Goal: Task Accomplishment & Management: Use online tool/utility

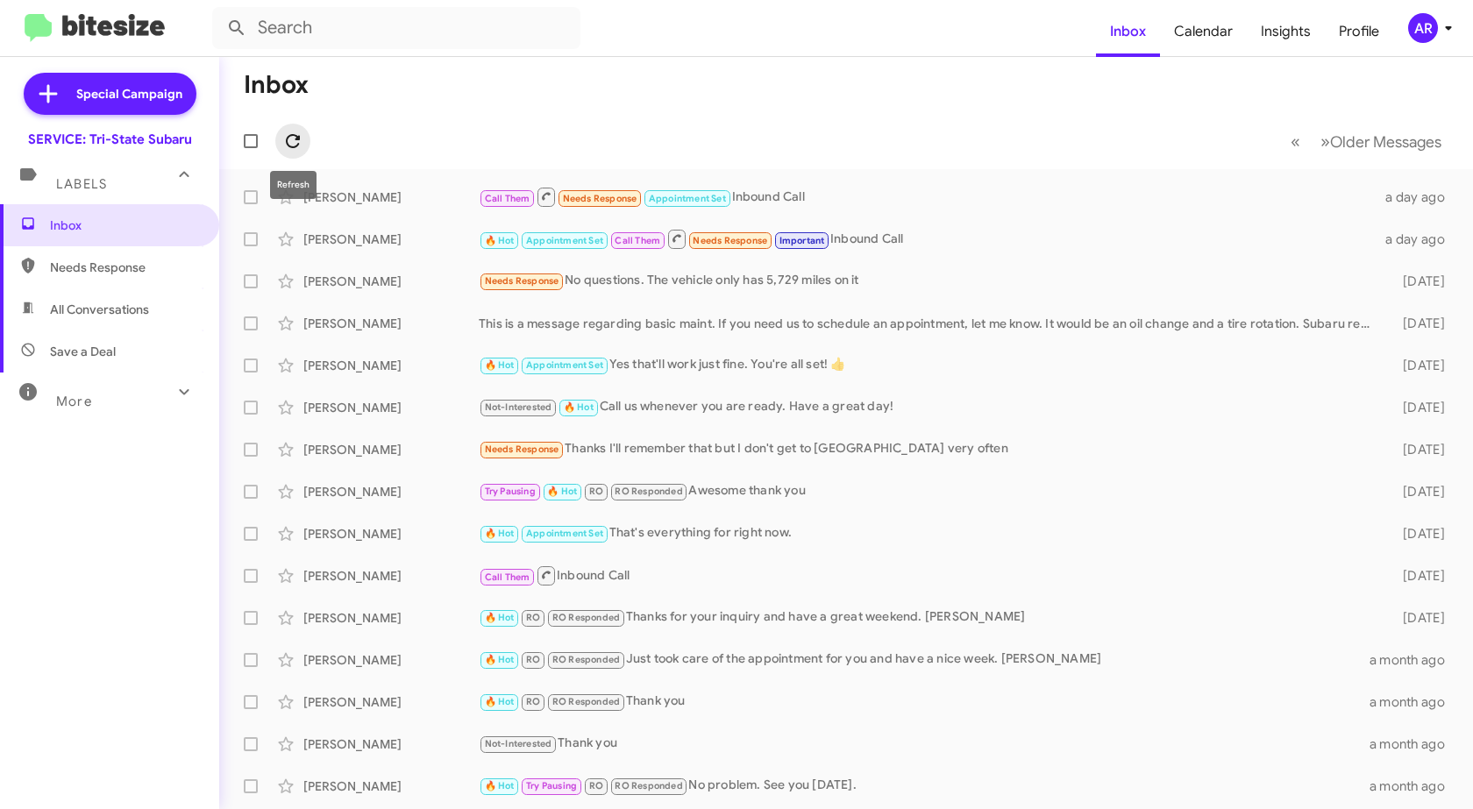
click at [295, 135] on icon at bounding box center [293, 141] width 14 height 14
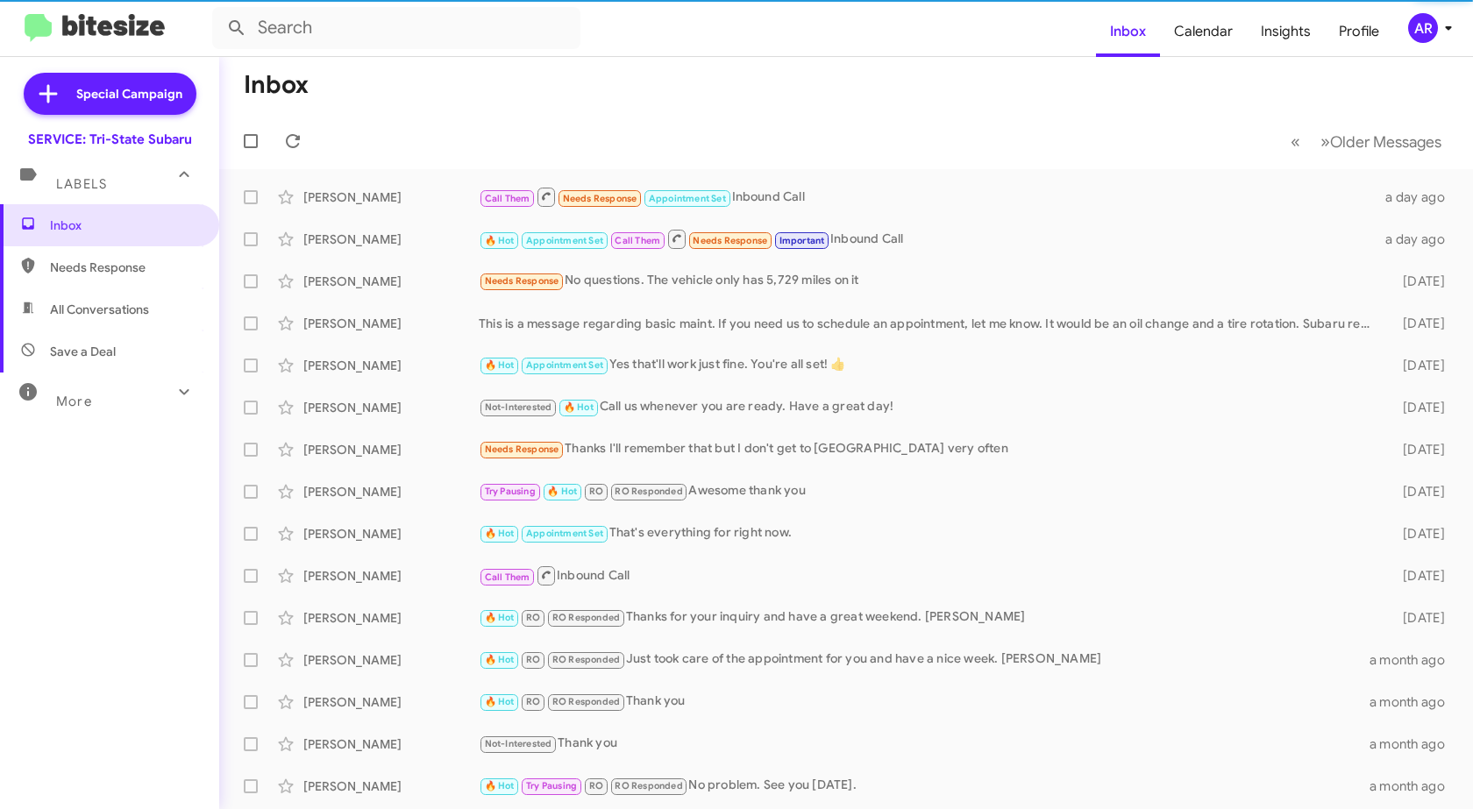
click at [125, 269] on span "Needs Response" at bounding box center [124, 268] width 149 height 18
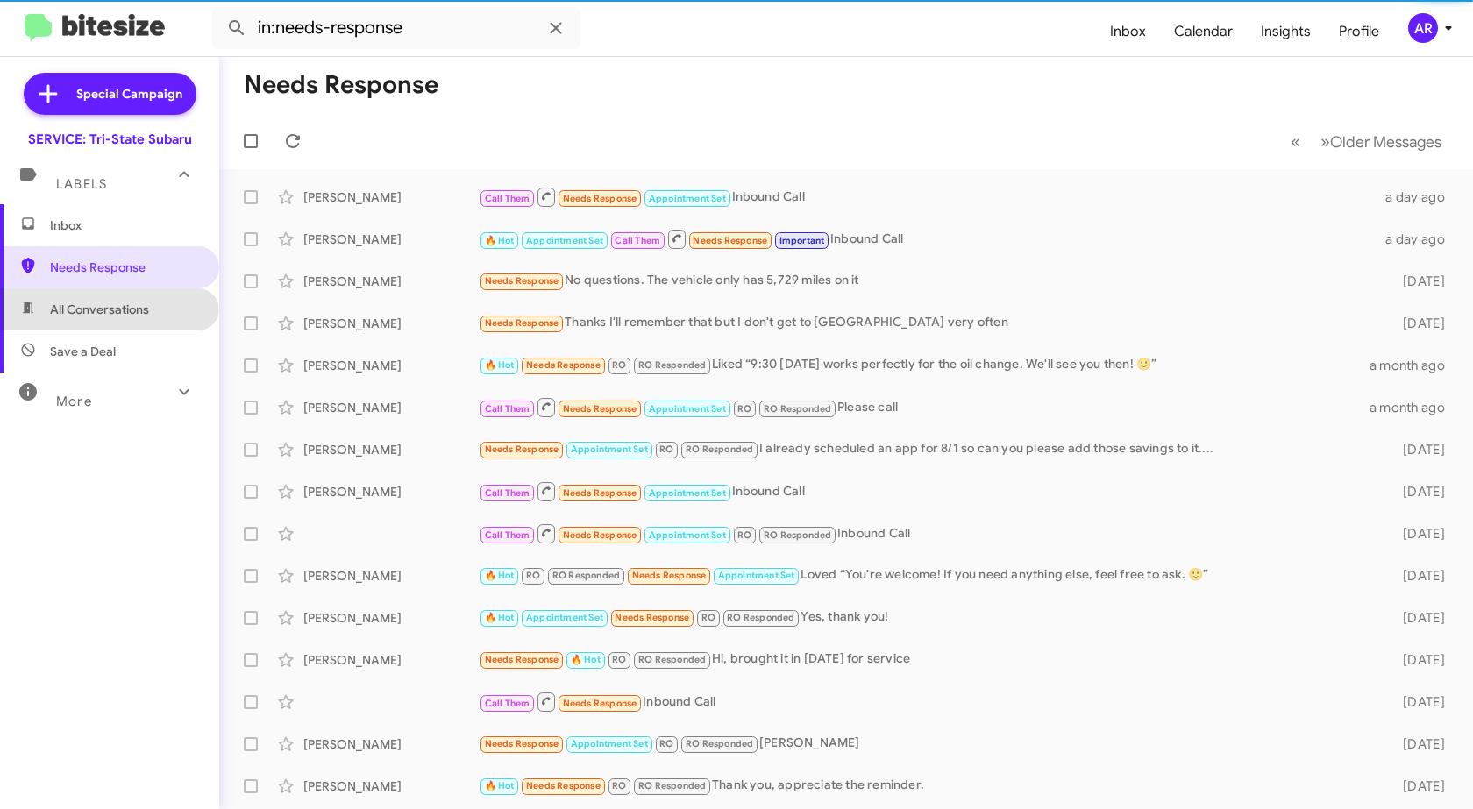
click at [108, 316] on span "All Conversations" at bounding box center [99, 310] width 99 height 18
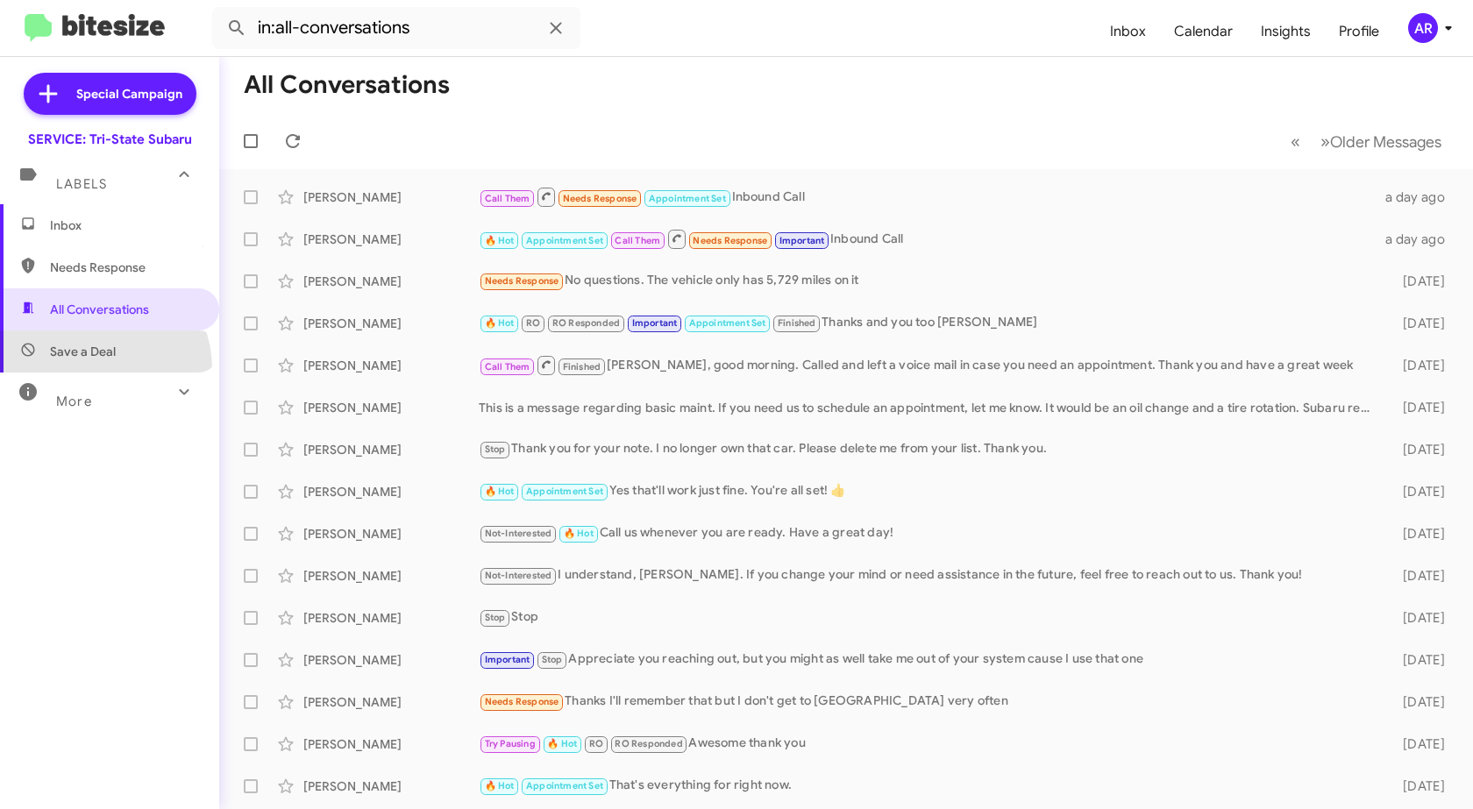
click at [97, 368] on span "Save a Deal" at bounding box center [109, 352] width 219 height 42
type input "in:not-interested"
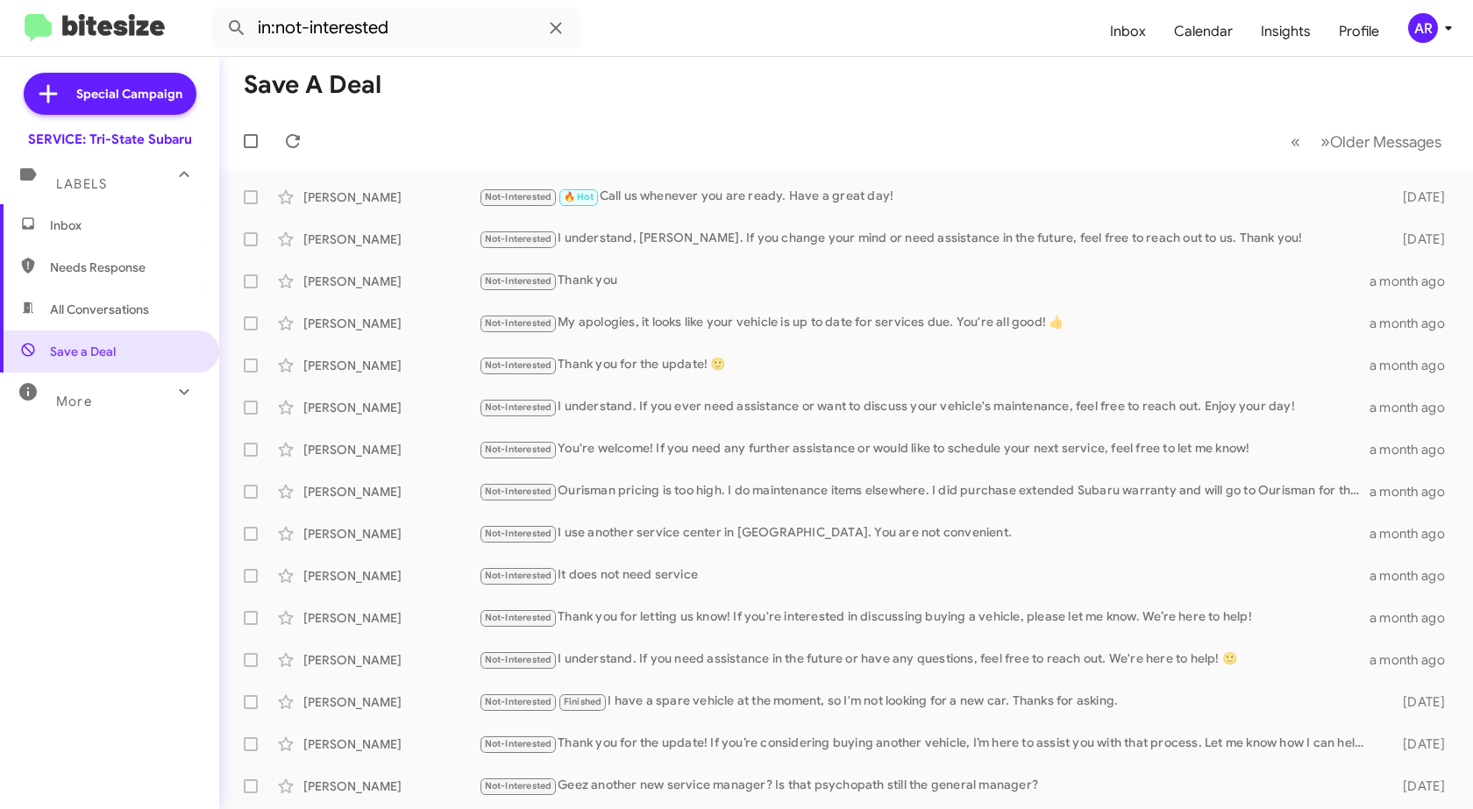
click at [125, 207] on span "Inbox" at bounding box center [109, 225] width 219 height 42
